Goal: Task Accomplishment & Management: Manage account settings

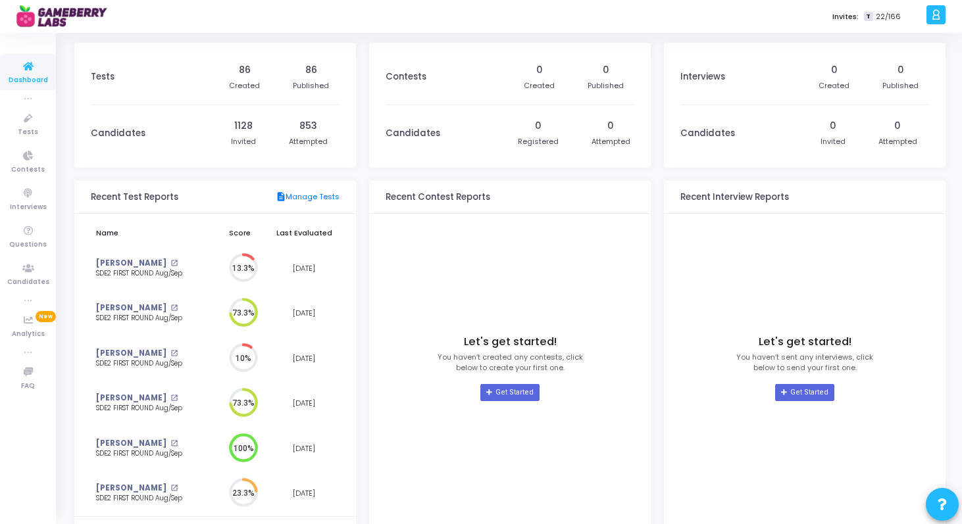
click at [938, 16] on icon at bounding box center [936, 14] width 10 height 15
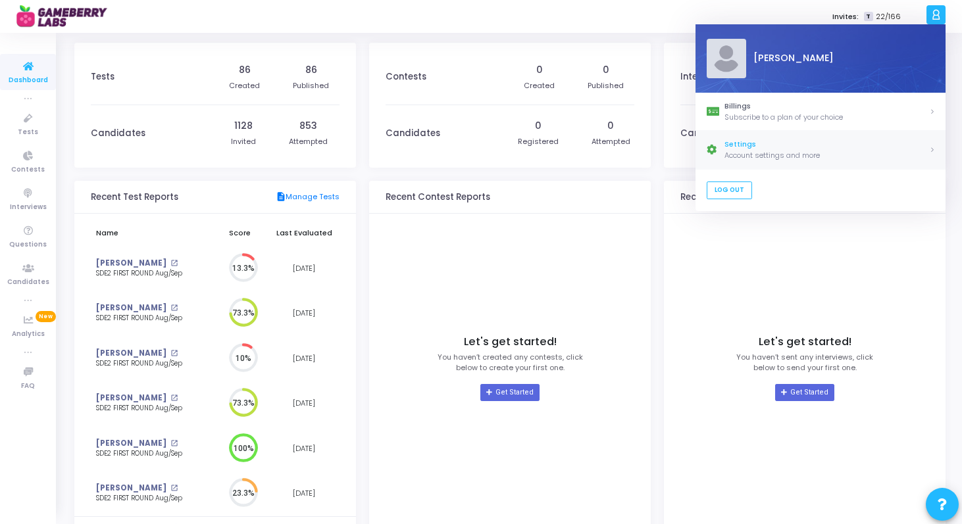
click at [740, 142] on div "Settings" at bounding box center [826, 145] width 205 height 11
select select "91"
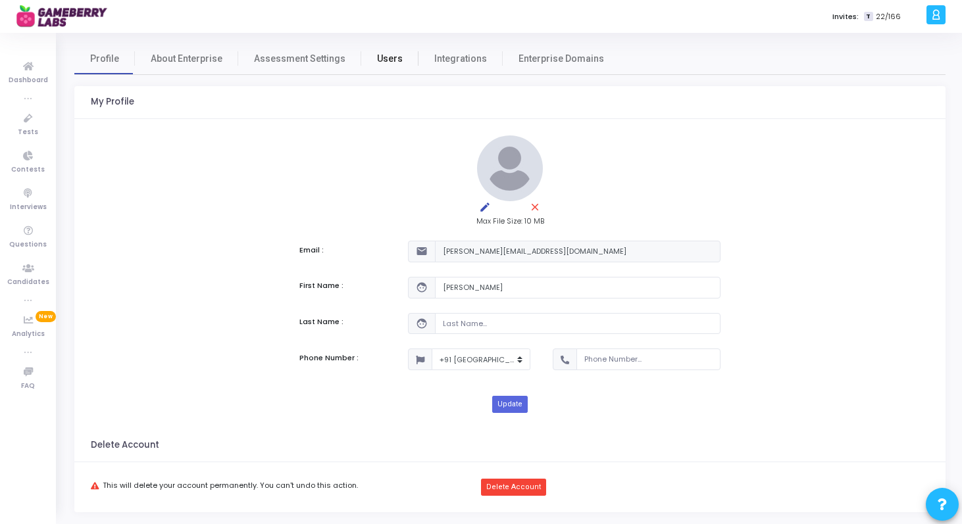
click at [381, 57] on span "Users" at bounding box center [390, 59] width 26 height 14
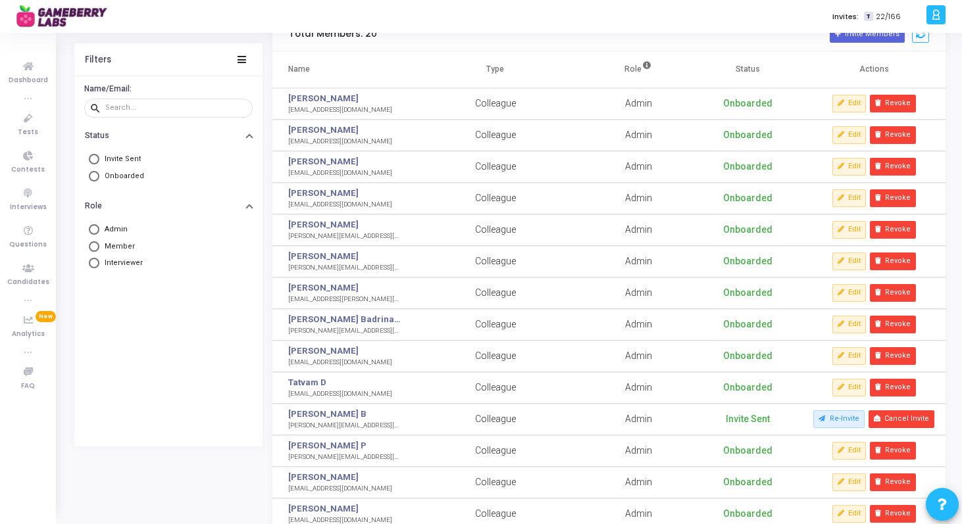
scroll to position [66, 0]
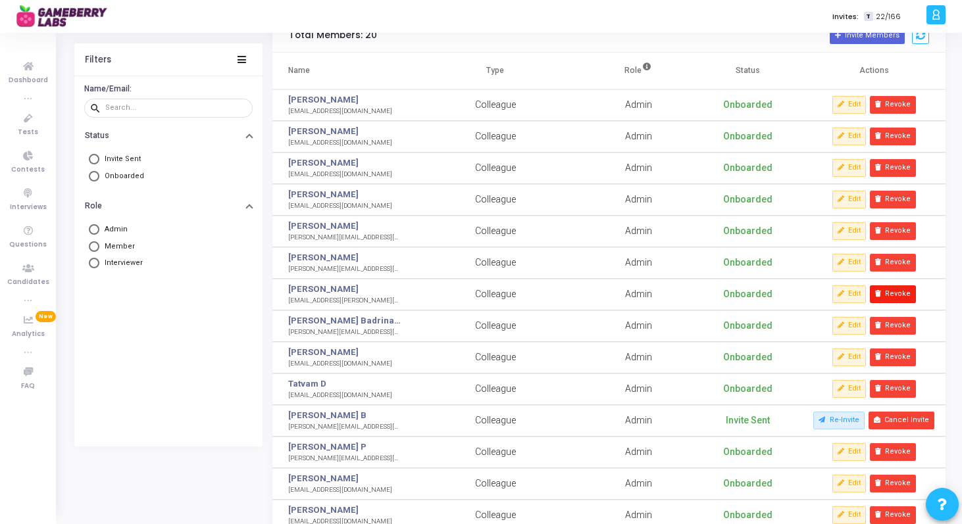
click at [890, 297] on button "Revoke" at bounding box center [893, 294] width 46 height 17
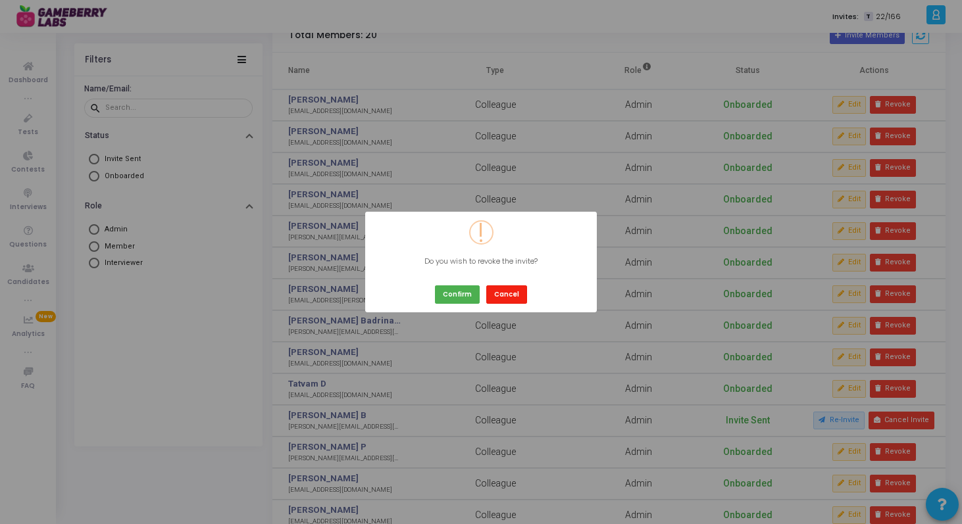
click at [513, 293] on button "Cancel" at bounding box center [506, 295] width 41 height 18
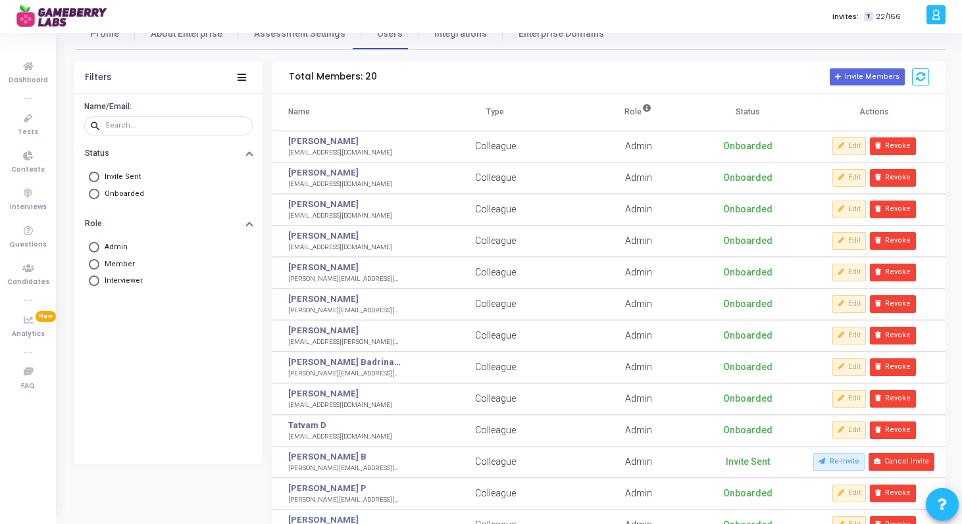
scroll to position [21, 0]
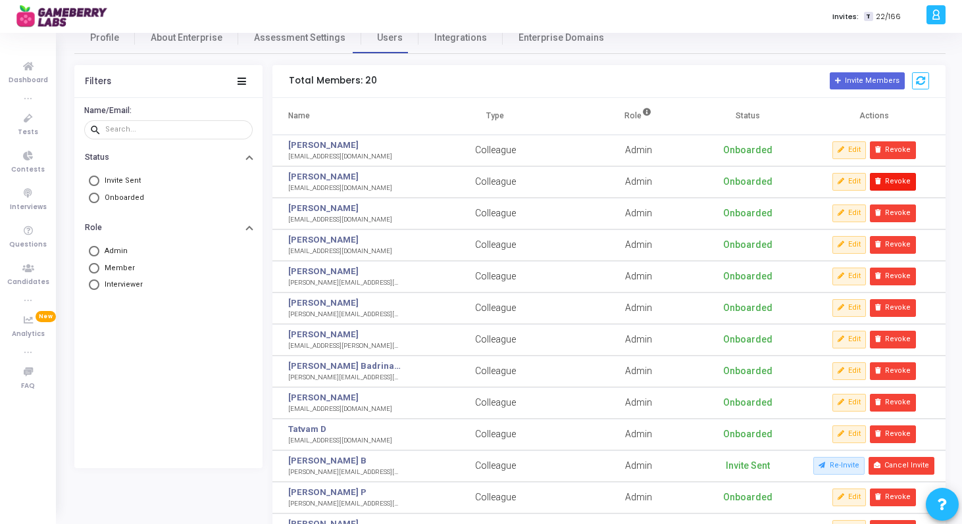
click at [898, 174] on button "Revoke" at bounding box center [893, 181] width 46 height 17
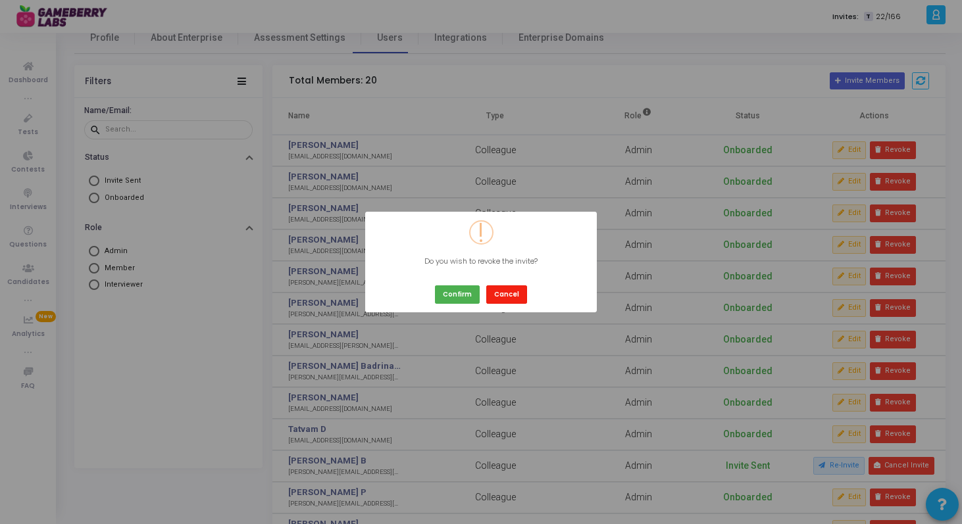
click at [500, 295] on button "Cancel" at bounding box center [506, 295] width 41 height 18
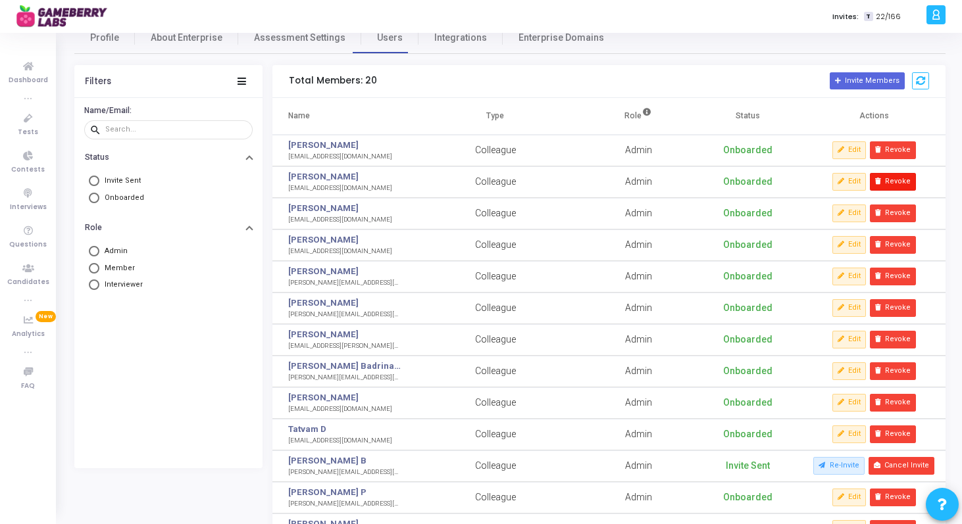
click at [893, 182] on button "Revoke" at bounding box center [893, 181] width 46 height 17
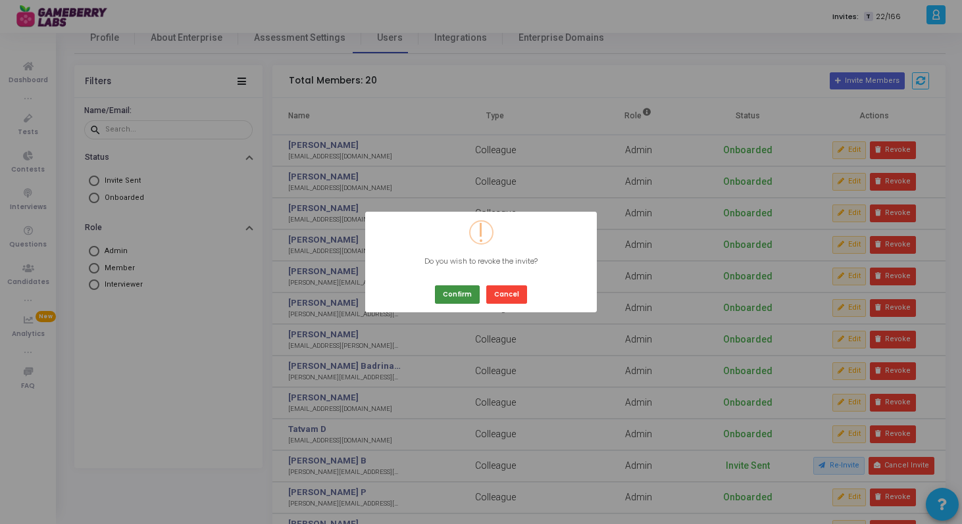
click at [461, 293] on button "Confirm" at bounding box center [457, 295] width 45 height 18
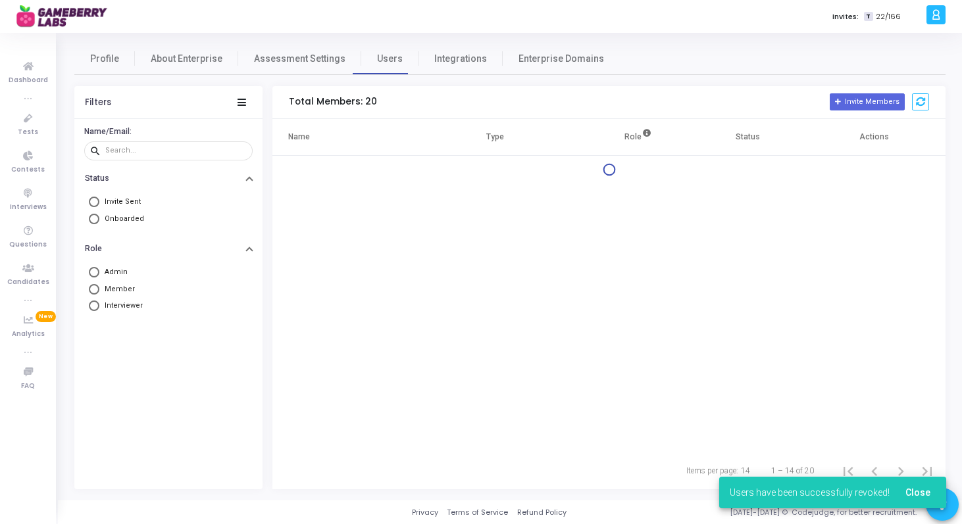
scroll to position [0, 0]
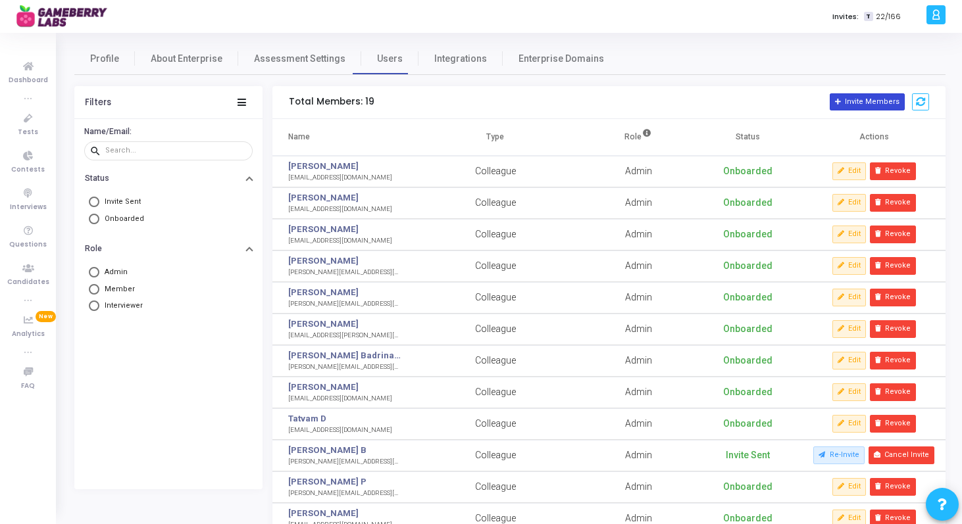
click at [865, 103] on button "Invite Members" at bounding box center [867, 101] width 75 height 17
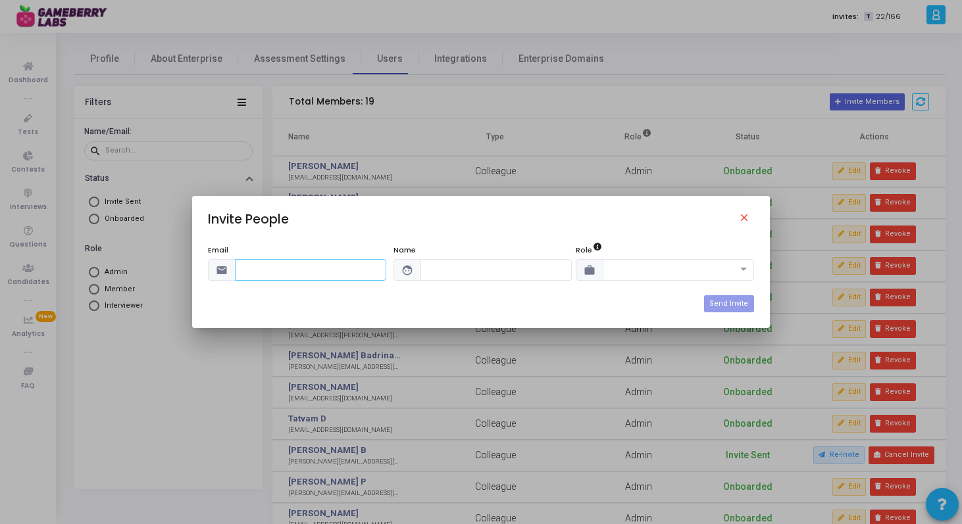
paste input "[PERSON_NAME][EMAIL_ADDRESS][DOMAIN_NAME]"
type input "[PERSON_NAME][EMAIL_ADDRESS][DOMAIN_NAME]"
click at [457, 267] on input "text" at bounding box center [495, 270] width 151 height 22
type input "[PERSON_NAME]"
click at [633, 274] on div at bounding box center [678, 270] width 151 height 22
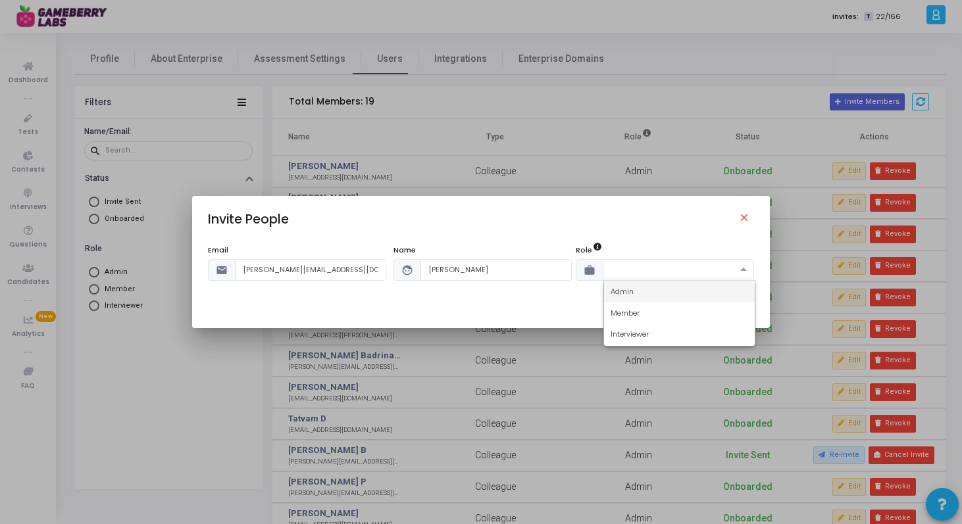
click at [628, 292] on span "Admin" at bounding box center [622, 291] width 23 height 11
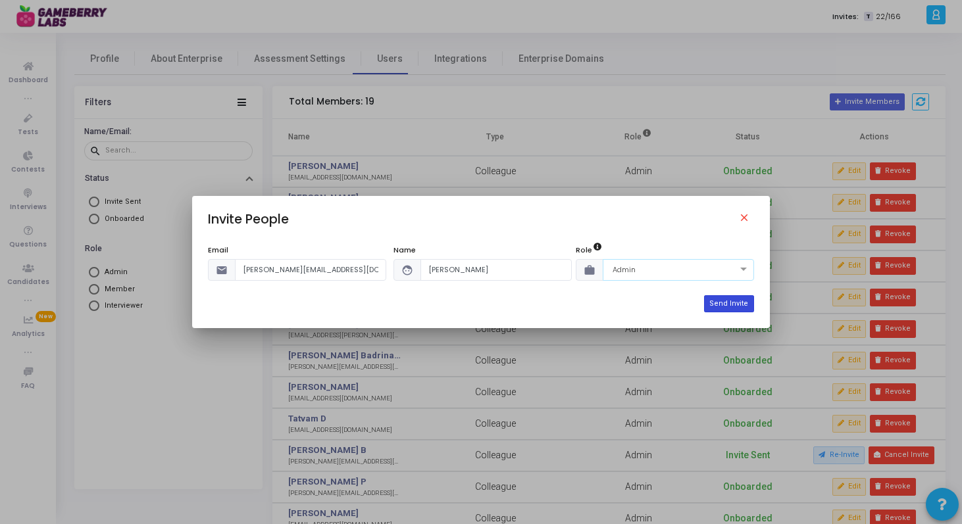
click at [744, 302] on button "Send Invite" at bounding box center [728, 303] width 49 height 17
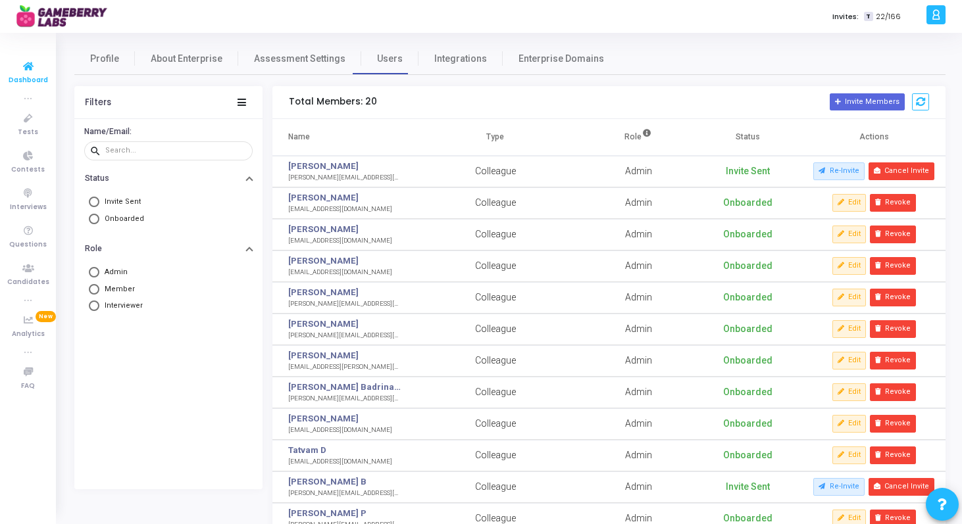
click at [29, 66] on icon at bounding box center [28, 67] width 28 height 16
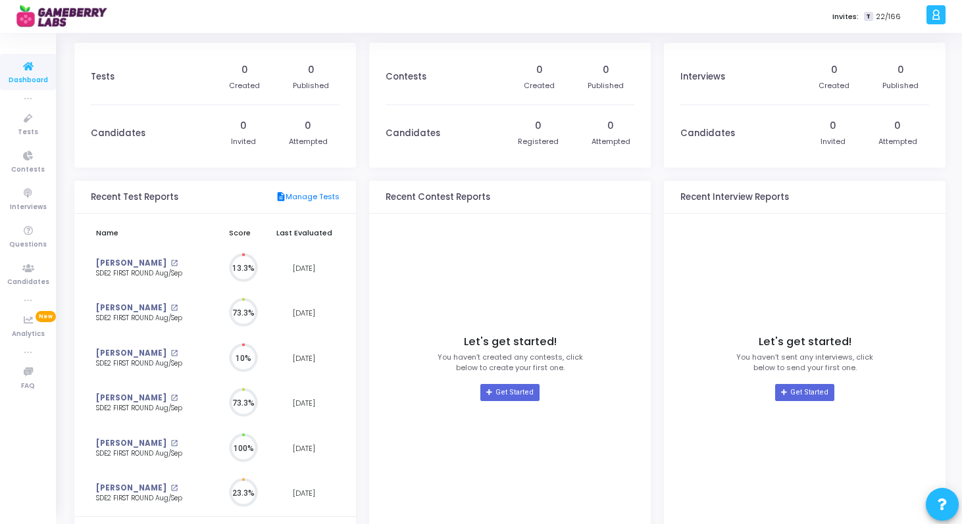
scroll to position [29, 14]
click at [586, 234] on div "Let's get started! You haven’t created any contests, click below to create your…" at bounding box center [510, 368] width 249 height 296
